Goal: Check status: Check status

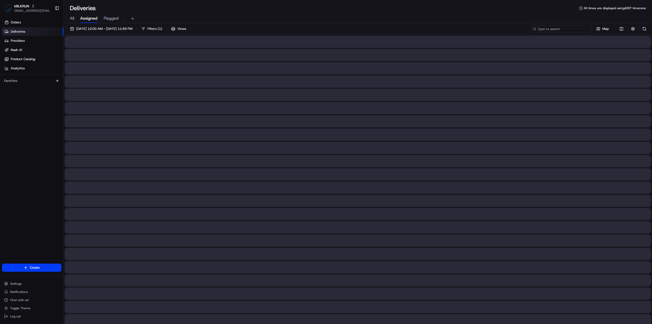
click at [565, 29] on input at bounding box center [561, 28] width 61 height 7
paste input "96139af8-cd7f-4343-acf2-aa1cac789354"
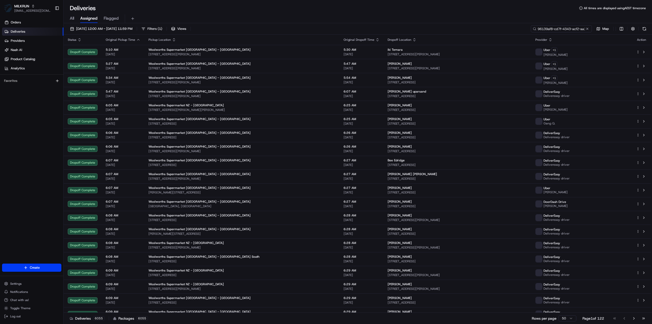
scroll to position [0, 21]
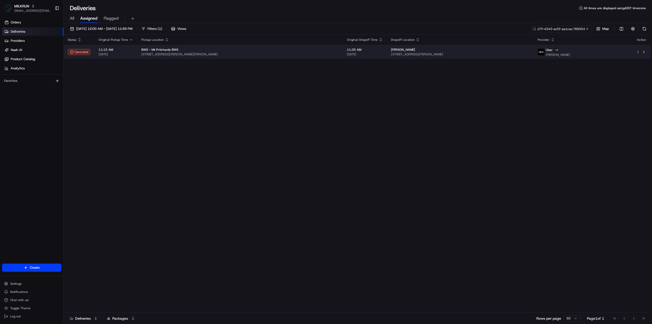
type input "96139af8-cd7f-4343-acf2-aa1cac789354"
click at [294, 56] on td "BWS - Mt Pritchards BWS 360 Elizabeth Drive, Mount Pritchard, NSW 2170, AU" at bounding box center [240, 52] width 206 height 14
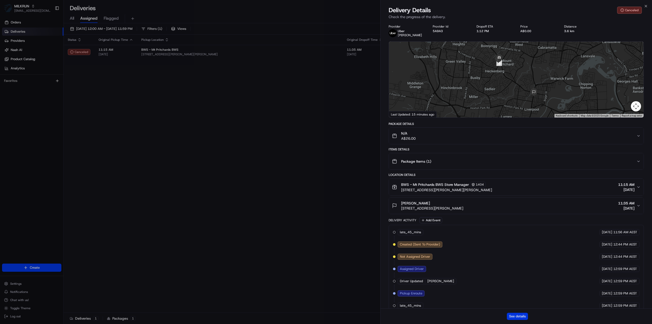
click at [521, 315] on button "See details" at bounding box center [517, 316] width 21 height 7
